Goal: Task Accomplishment & Management: Use online tool/utility

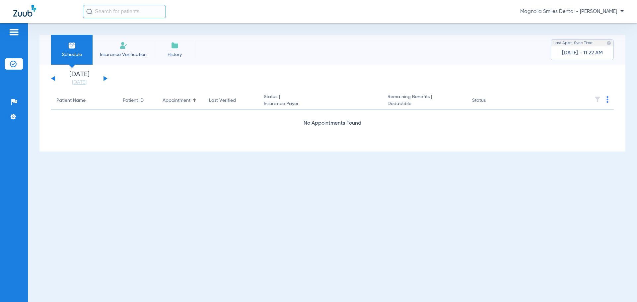
click at [56, 78] on div "[DATE] [DATE] [DATE] [DATE] [DATE] [DATE] [DATE] [DATE] [DATE] [DATE] [DATE] [D…" at bounding box center [79, 78] width 56 height 15
click at [55, 79] on button at bounding box center [53, 78] width 4 height 5
click at [54, 78] on button at bounding box center [53, 78] width 4 height 5
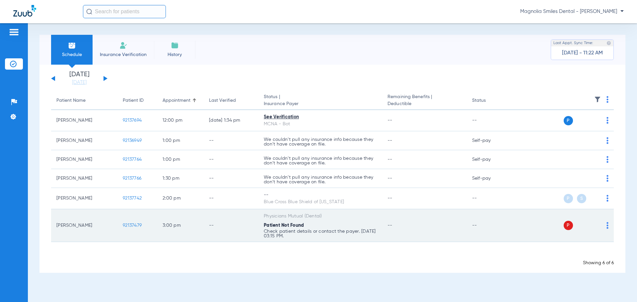
click at [131, 225] on span "92137479" at bounding box center [132, 225] width 19 height 5
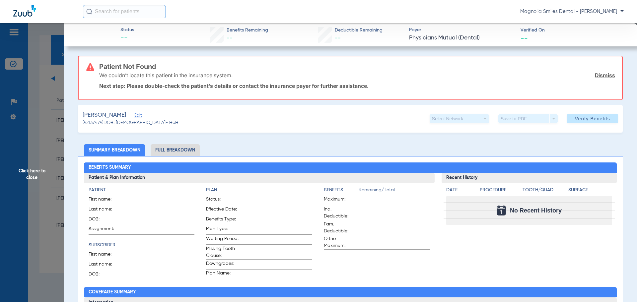
click at [53, 91] on span "Click here to close" at bounding box center [32, 174] width 64 height 302
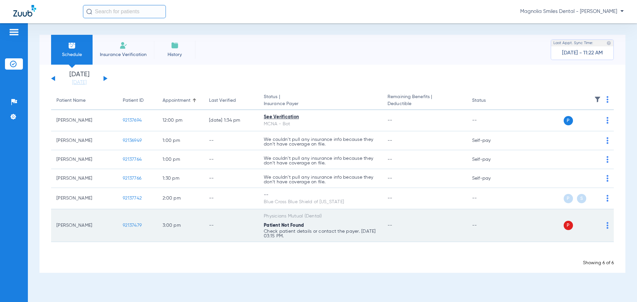
click at [134, 222] on td "92137479" at bounding box center [138, 225] width 40 height 33
click at [608, 224] on img at bounding box center [608, 225] width 2 height 7
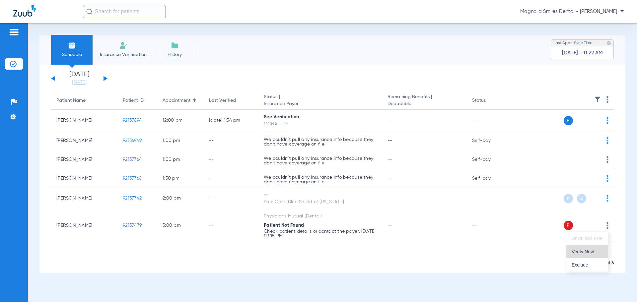
click at [593, 252] on span "Verify Now" at bounding box center [587, 252] width 31 height 5
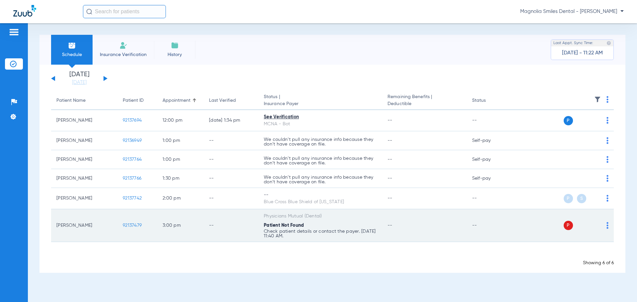
click at [608, 226] on img at bounding box center [608, 225] width 2 height 7
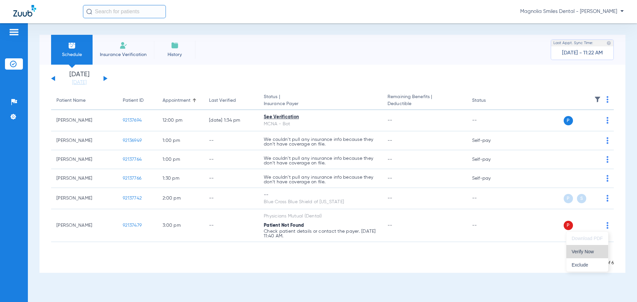
click at [591, 253] on span "Verify Now" at bounding box center [587, 252] width 31 height 5
click at [104, 79] on button at bounding box center [106, 78] width 4 height 5
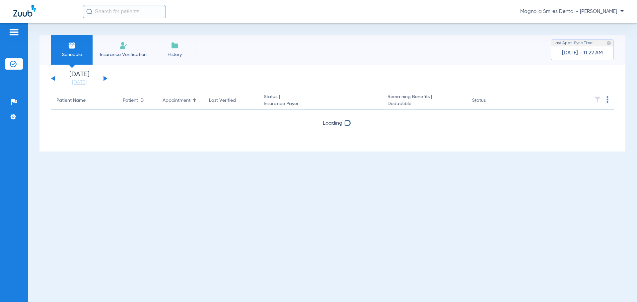
click at [104, 79] on button at bounding box center [106, 78] width 4 height 5
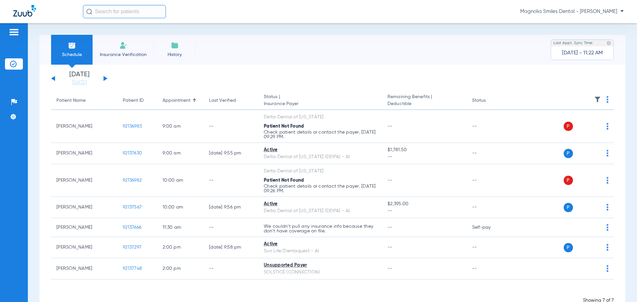
click at [51, 78] on div "[DATE] [DATE] [DATE] [DATE] [DATE] [DATE] [DATE] [DATE] [DATE] [DATE] [DATE] [D…" at bounding box center [79, 78] width 56 height 15
click at [52, 80] on div "[DATE] [DATE] [DATE] [DATE] [DATE] [DATE] [DATE] [DATE] [DATE] [DATE] [DATE] [D…" at bounding box center [79, 78] width 56 height 15
click at [53, 79] on button at bounding box center [53, 78] width 4 height 5
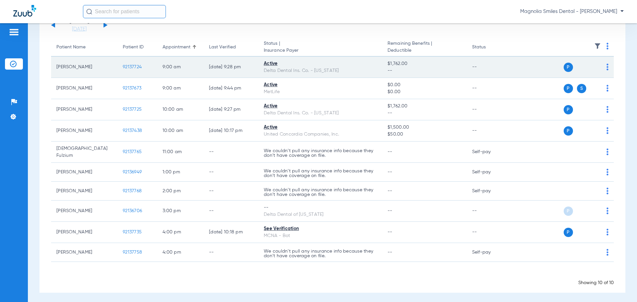
scroll to position [20, 0]
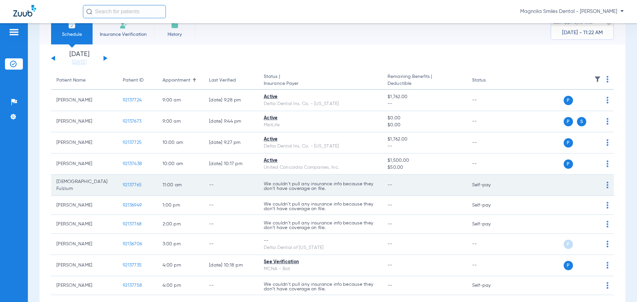
click at [135, 184] on span "92137765" at bounding box center [132, 185] width 19 height 5
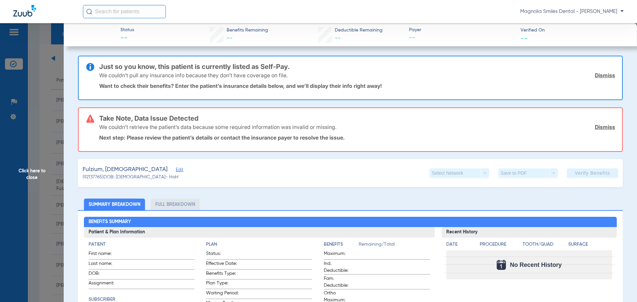
click at [34, 68] on span "Click here to close" at bounding box center [32, 174] width 64 height 302
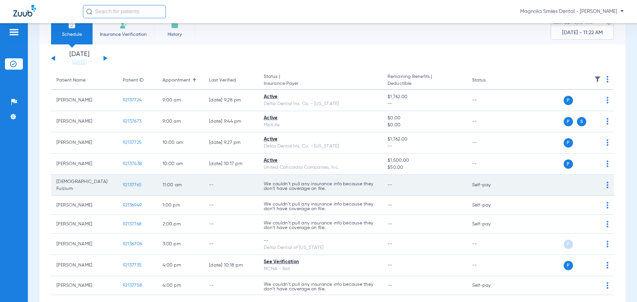
click at [604, 185] on td "P S" at bounding box center [563, 185] width 103 height 21
click at [607, 187] on img at bounding box center [608, 185] width 2 height 7
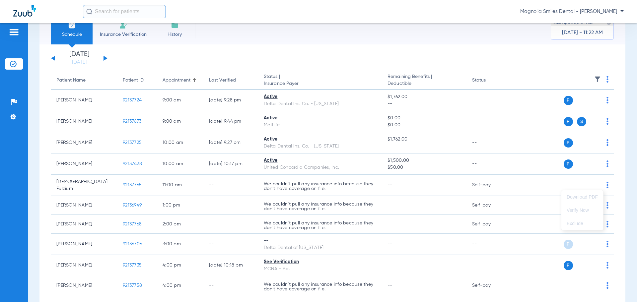
click at [603, 185] on div at bounding box center [318, 151] width 637 height 302
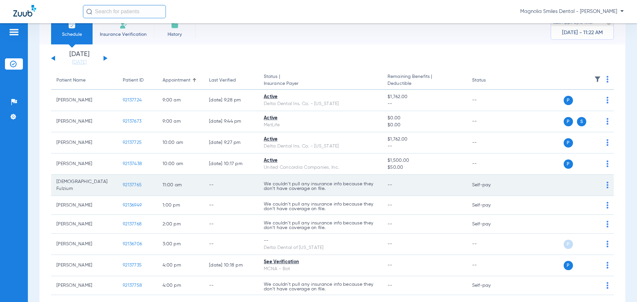
click at [601, 183] on div "P S" at bounding box center [560, 185] width 97 height 9
click at [605, 184] on td "P S" at bounding box center [563, 185] width 103 height 21
click at [605, 186] on td "P S" at bounding box center [563, 185] width 103 height 21
click at [607, 185] on img at bounding box center [608, 185] width 2 height 7
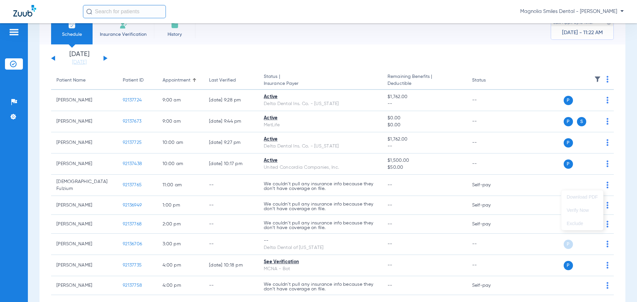
click at [597, 185] on div at bounding box center [318, 151] width 637 height 302
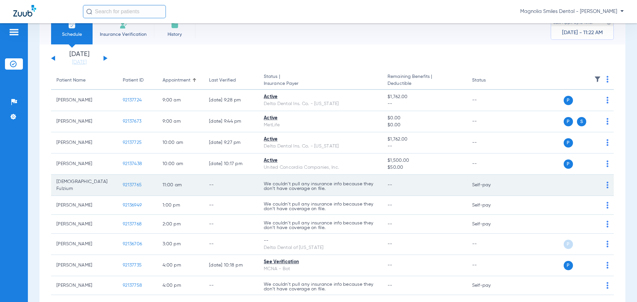
click at [602, 189] on div "P S" at bounding box center [560, 185] width 97 height 9
